Goal: Find contact information: Find contact information

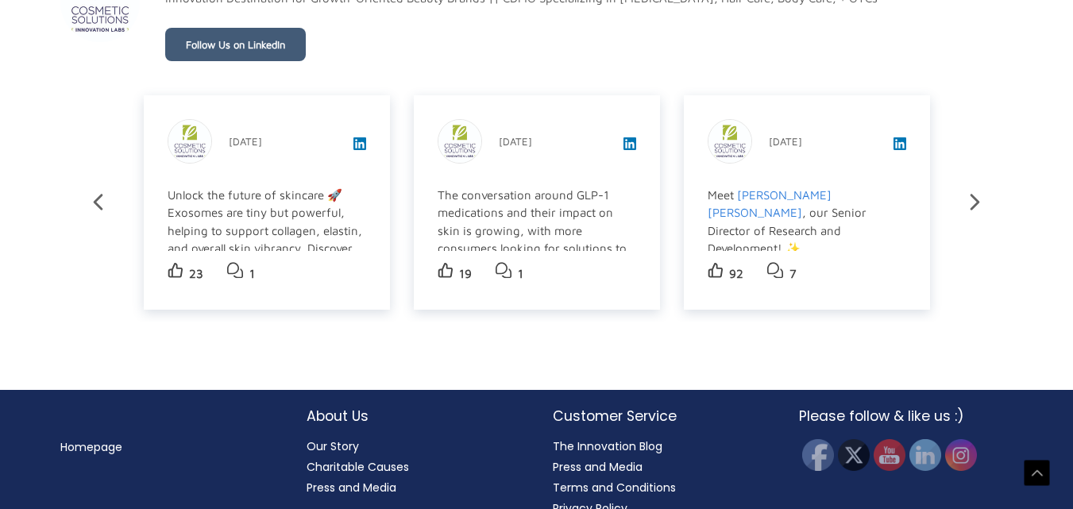
scroll to position [2928, 0]
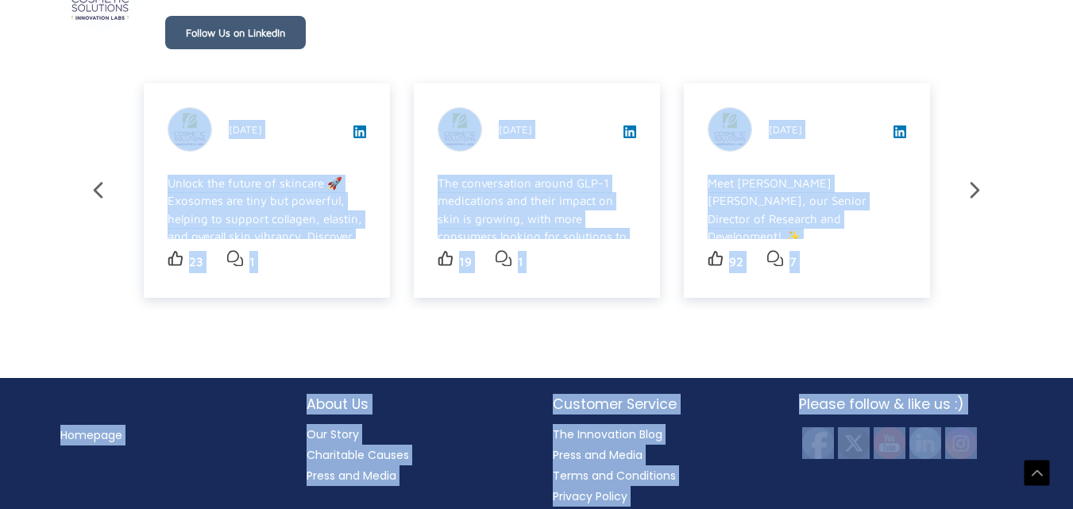
drag, startPoint x: 1070, startPoint y: 461, endPoint x: 1051, endPoint y: 100, distance: 361.8
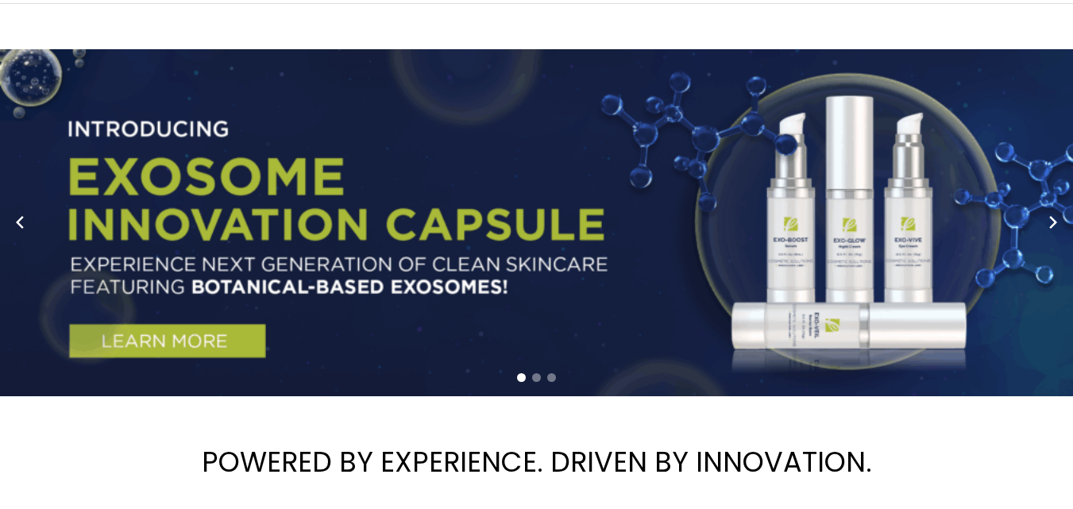
scroll to position [0, 0]
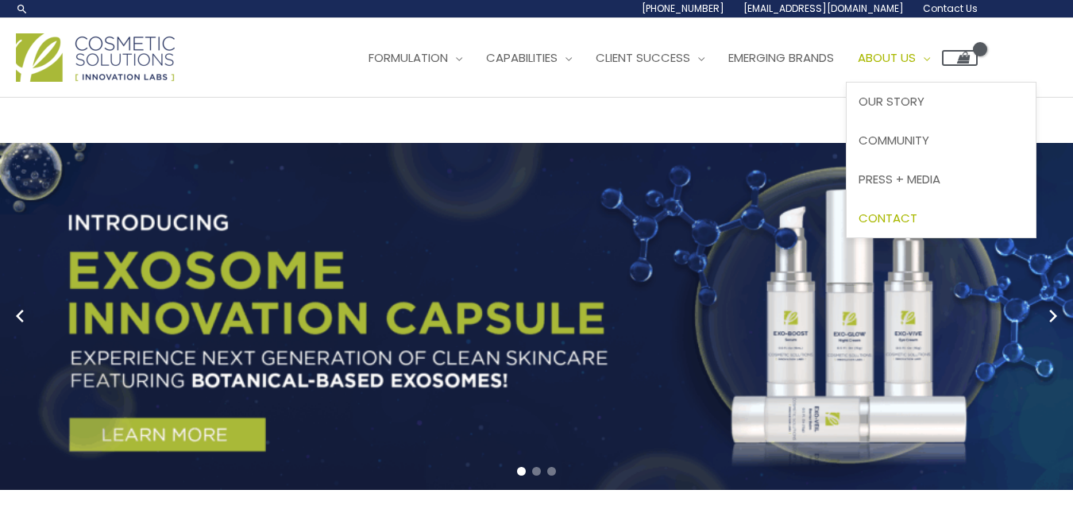
click at [917, 224] on span "Contact" at bounding box center [887, 218] width 59 height 17
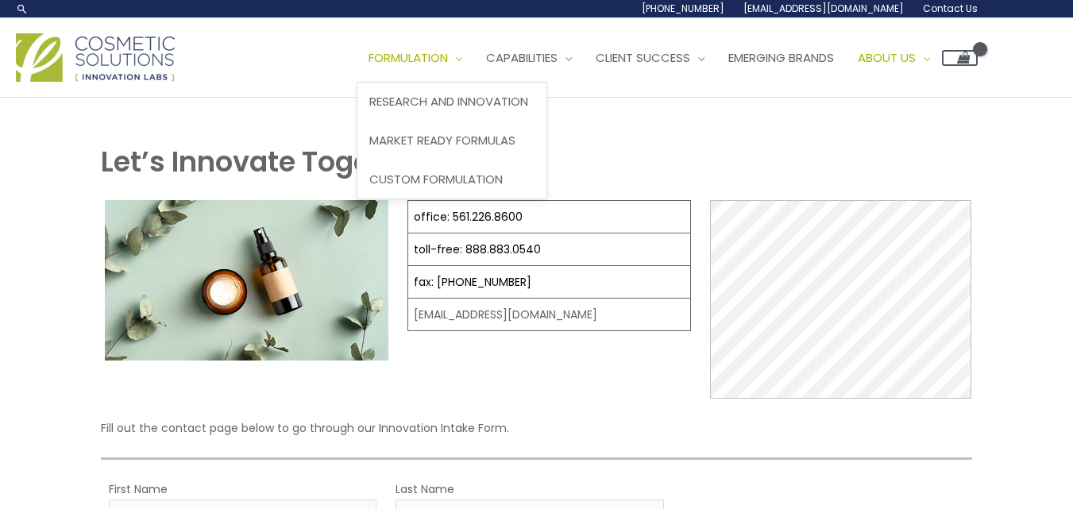
select select
